Goal: Task Accomplishment & Management: Manage account settings

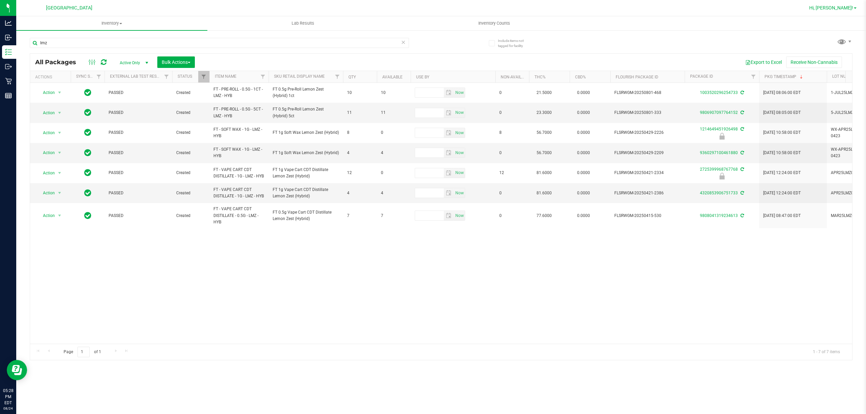
click at [850, 4] on div "Hi, [PERSON_NAME]!" at bounding box center [832, 8] width 53 height 12
click at [845, 6] on span "Hi, [PERSON_NAME]!" at bounding box center [831, 7] width 44 height 5
click at [834, 60] on span "Sign Out" at bounding box center [831, 59] width 20 height 7
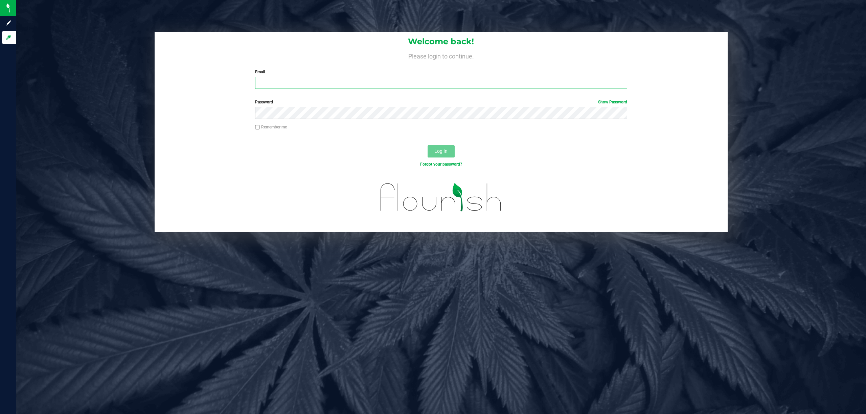
click at [298, 81] on input "Email" at bounding box center [441, 83] width 372 height 12
type input "[EMAIL_ADDRESS][DOMAIN_NAME]"
click at [427, 145] on button "Log In" at bounding box center [440, 151] width 27 height 12
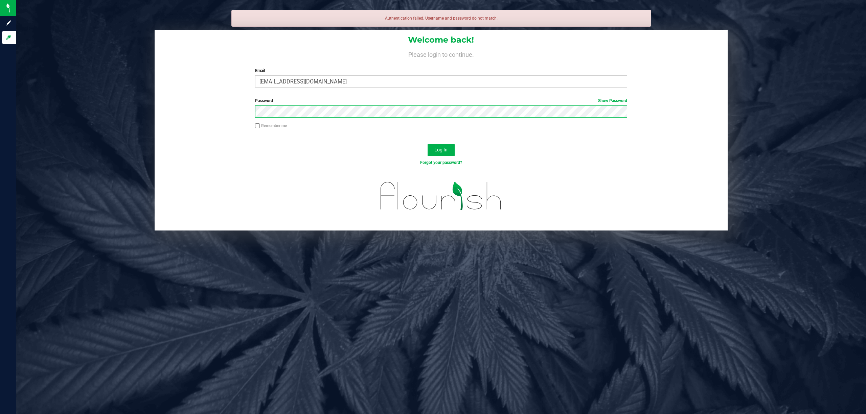
click at [427, 144] on button "Log In" at bounding box center [440, 150] width 27 height 12
